Goal: Transaction & Acquisition: Obtain resource

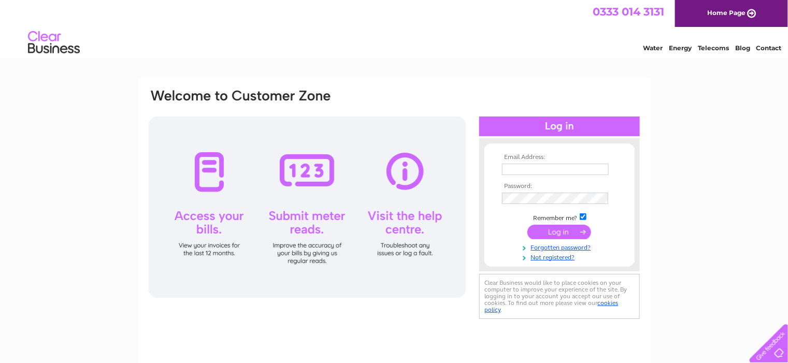
type input "cmoyes@azuria.com"
click at [557, 230] on input "submit" at bounding box center [559, 232] width 64 height 14
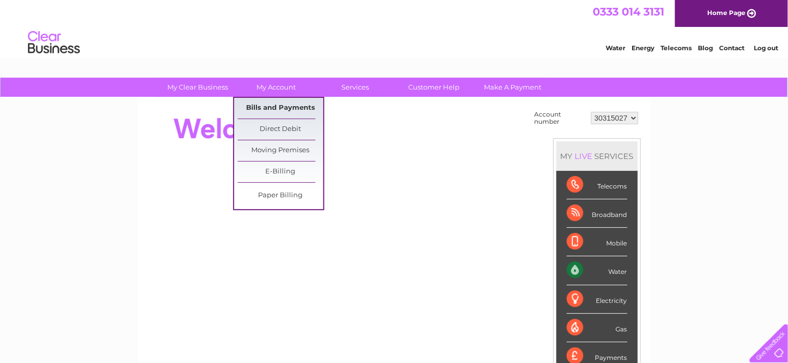
click at [278, 104] on link "Bills and Payments" at bounding box center [280, 108] width 85 height 21
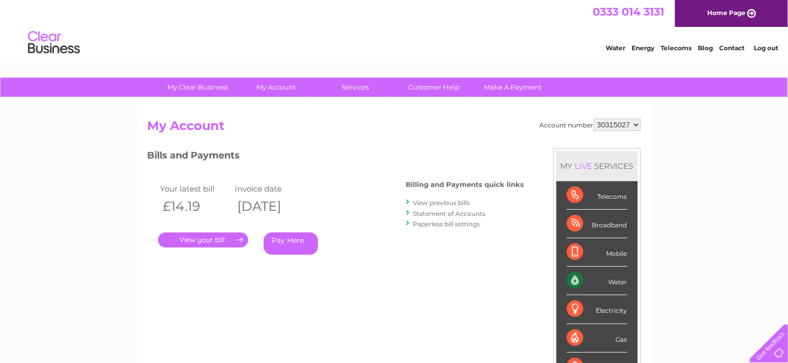
click at [229, 238] on link "." at bounding box center [203, 239] width 90 height 15
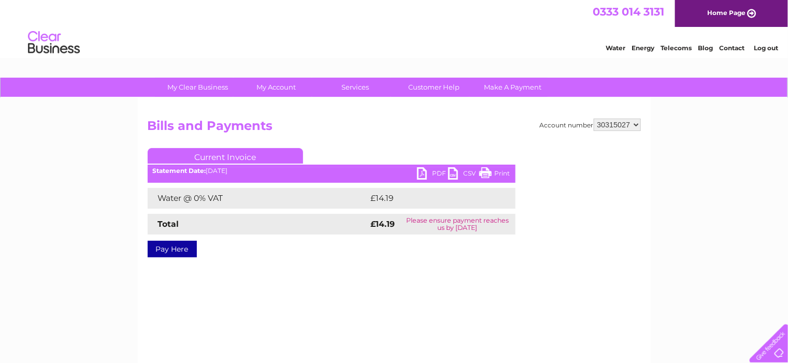
click at [434, 171] on link "PDF" at bounding box center [432, 174] width 31 height 15
click at [770, 49] on link "Log out" at bounding box center [765, 48] width 24 height 8
